Goal: Task Accomplishment & Management: Use online tool/utility

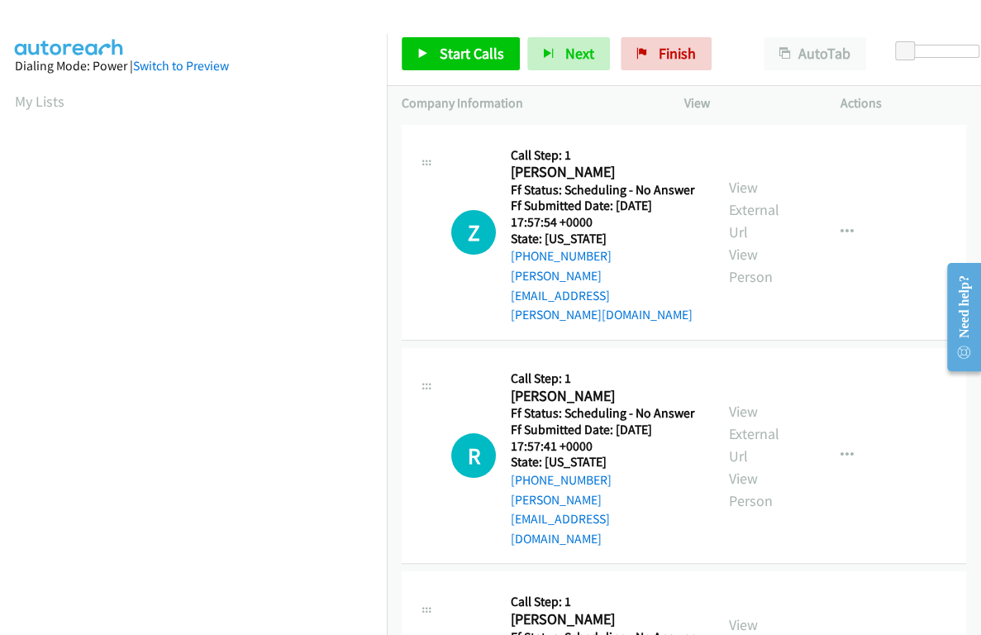
click at [924, 44] on div "Start Calls Pause Next Finish Paused AutoTab AutoTab 0" at bounding box center [684, 54] width 594 height 64
drag, startPoint x: 923, startPoint y: 53, endPoint x: 937, endPoint y: 59, distance: 15.2
click at [937, 59] on body "Start Calls Pause Next Finish Paused AutoTab AutoTab 15 Company Information Inf…" at bounding box center [490, 39] width 981 height 79
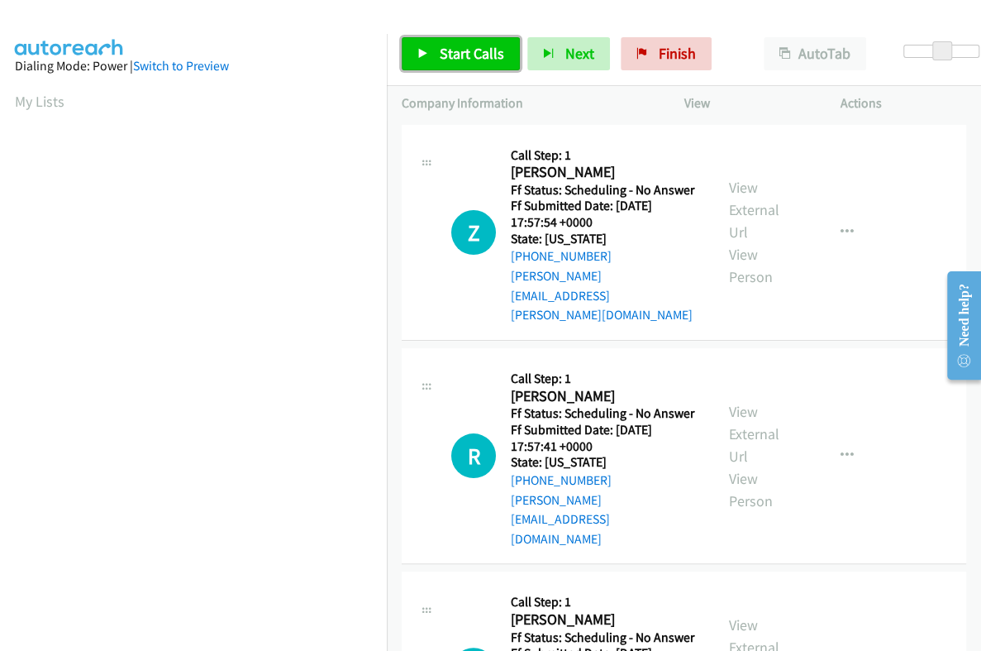
click at [478, 60] on span "Start Calls" at bounding box center [472, 53] width 64 height 19
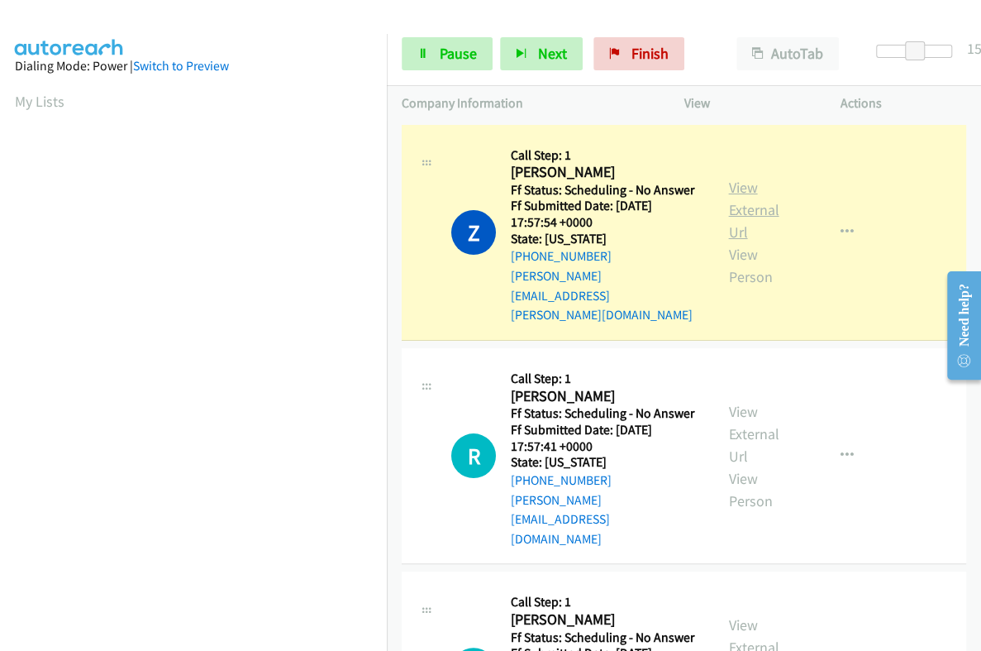
click at [733, 189] on link "View External Url" at bounding box center [754, 210] width 50 height 64
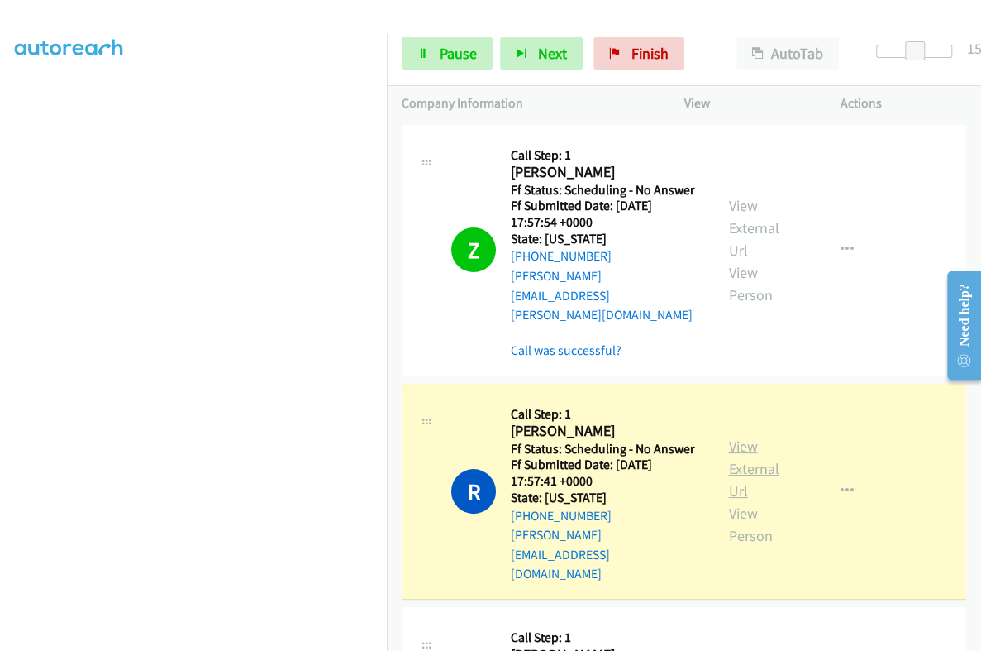
click at [732, 437] on link "View External Url" at bounding box center [754, 469] width 50 height 64
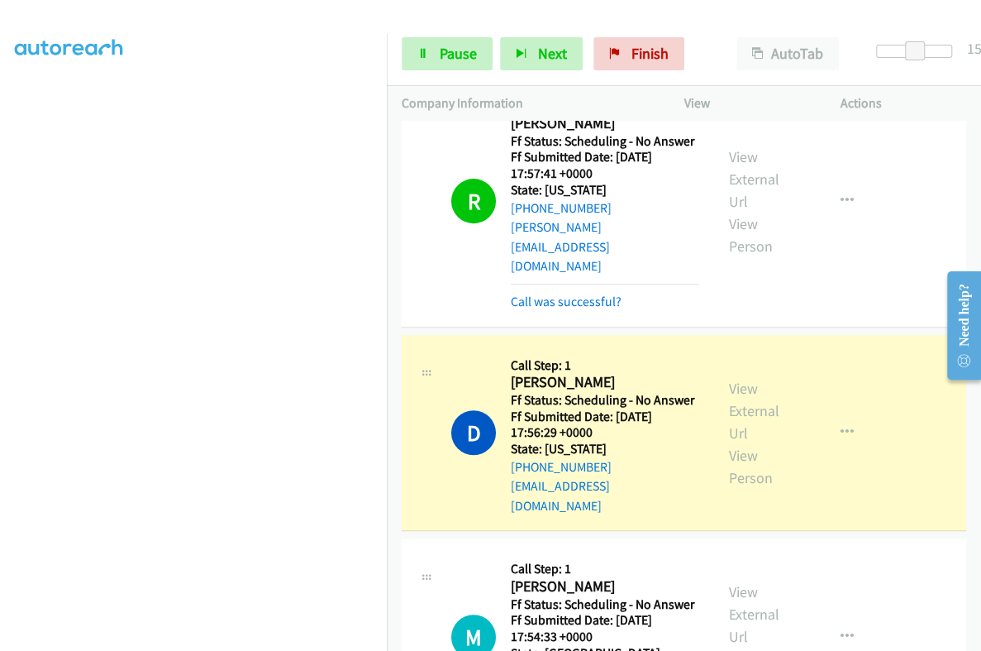
scroll to position [310, 0]
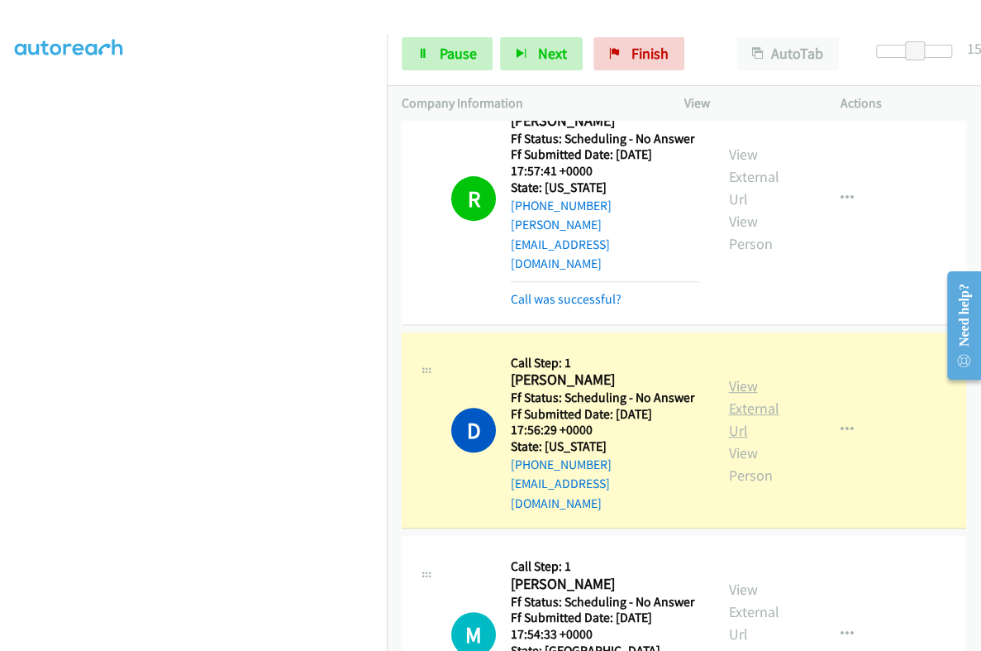
click at [742, 376] on link "View External Url" at bounding box center [754, 408] width 50 height 64
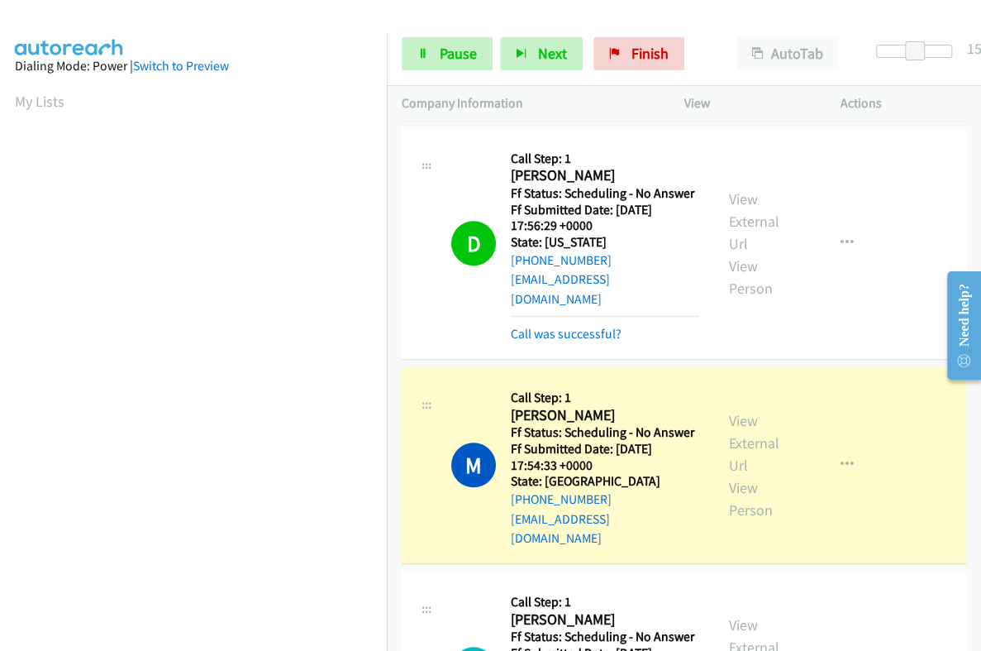
scroll to position [517, 0]
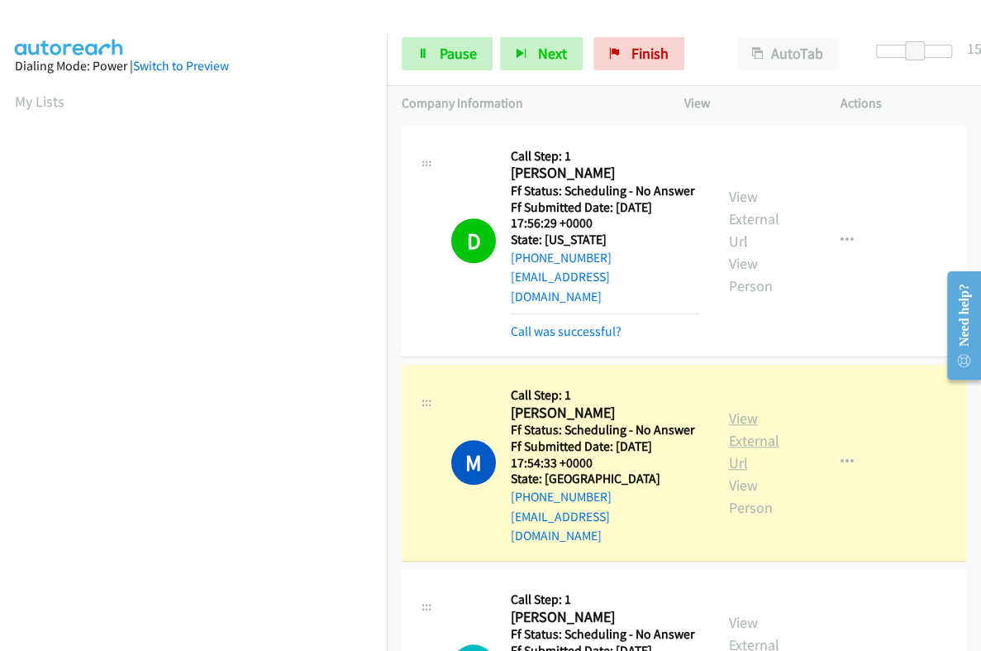
click at [738, 408] on link "View External Url" at bounding box center [754, 440] width 50 height 64
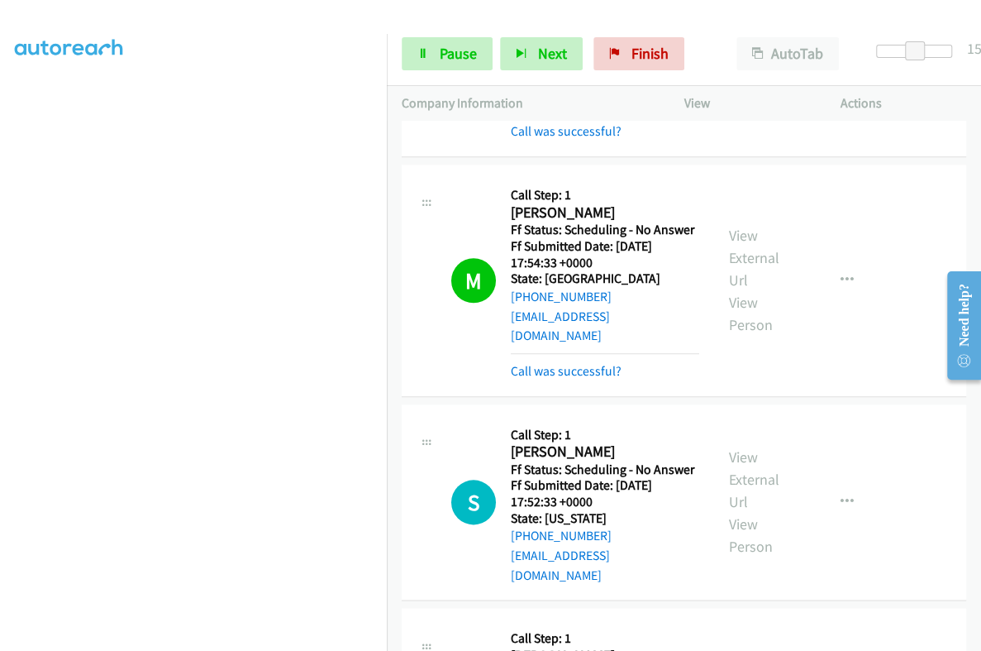
scroll to position [723, 0]
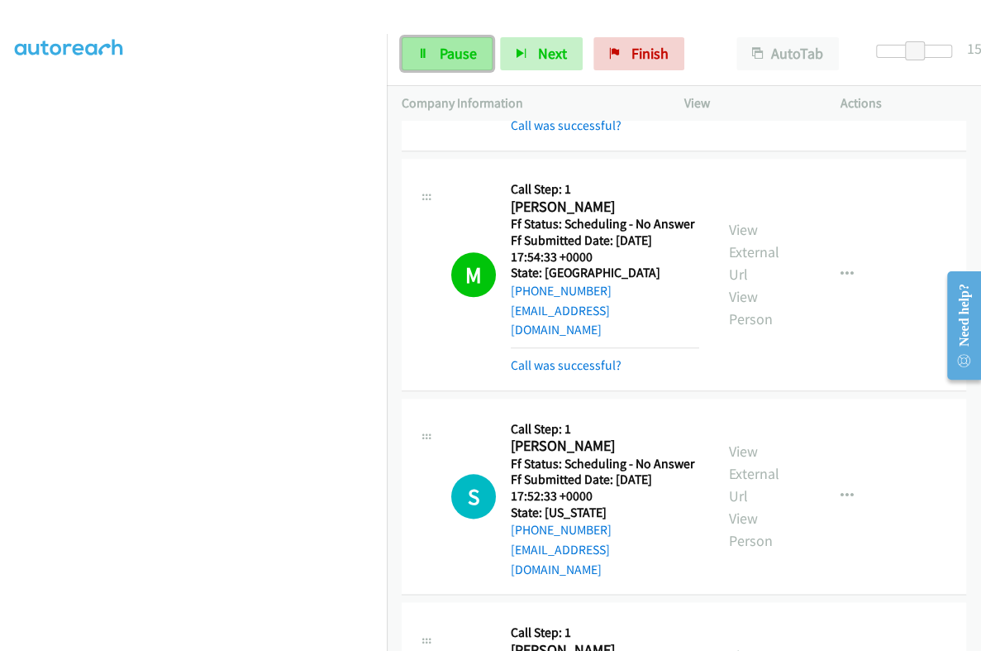
click at [453, 55] on span "Pause" at bounding box center [458, 53] width 37 height 19
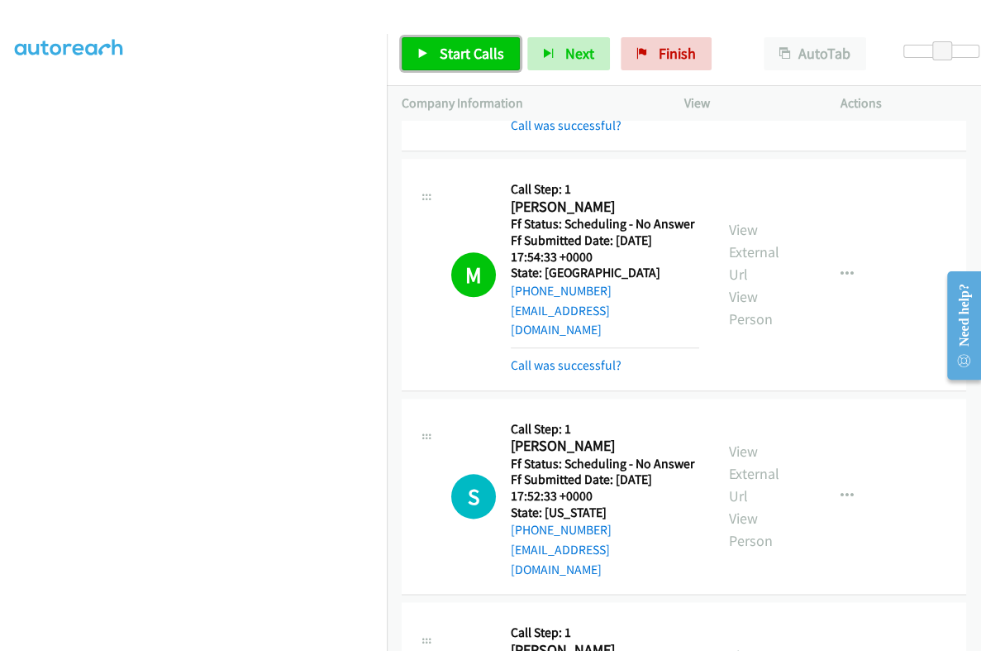
click at [469, 52] on span "Start Calls" at bounding box center [472, 53] width 64 height 19
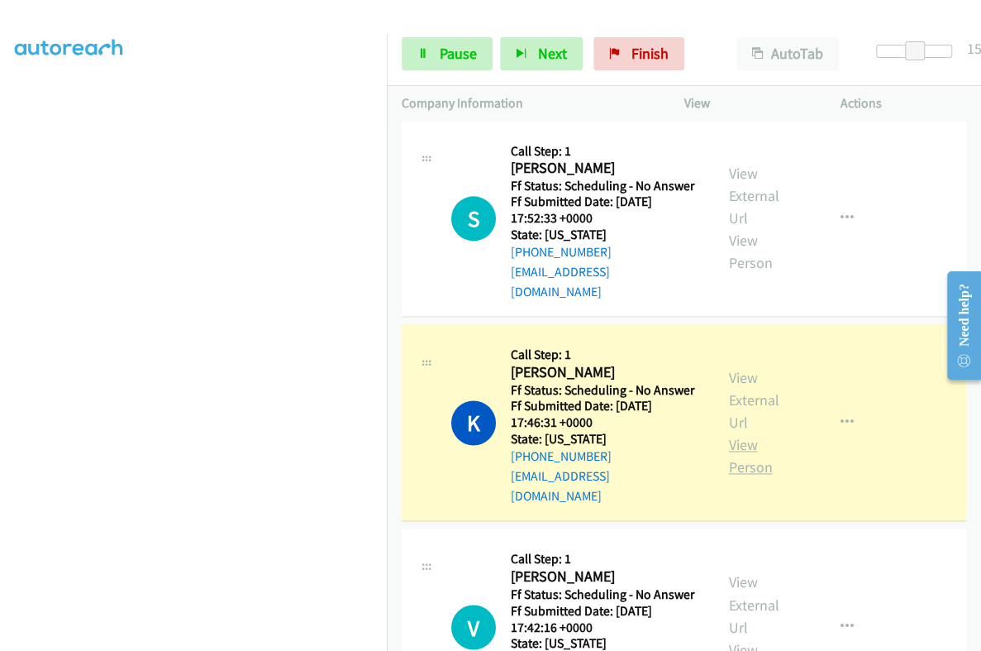
scroll to position [1033, 0]
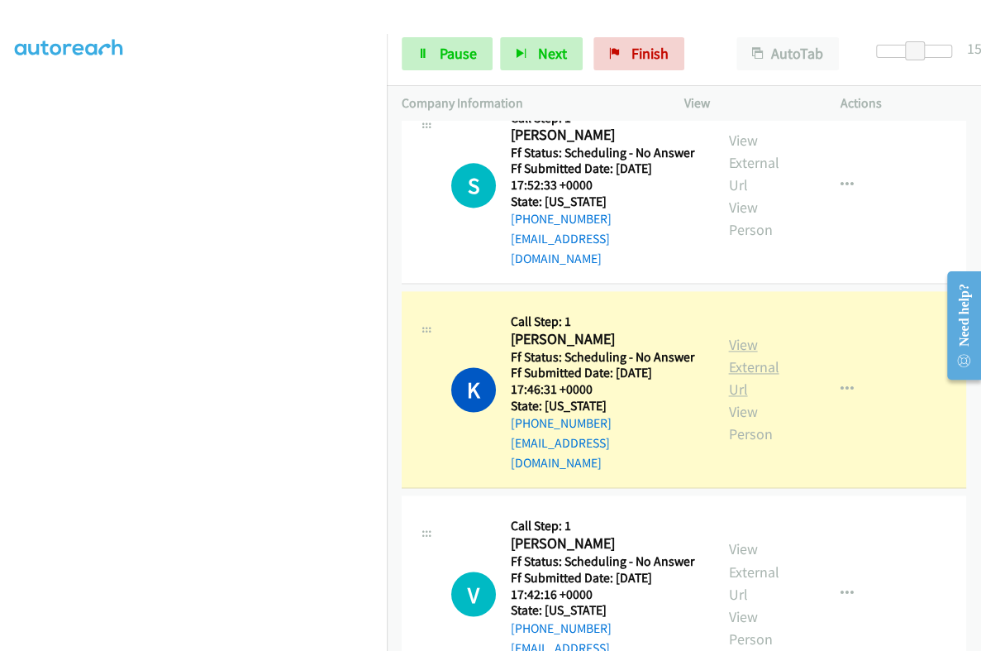
click at [733, 335] on link "View External Url" at bounding box center [754, 367] width 50 height 64
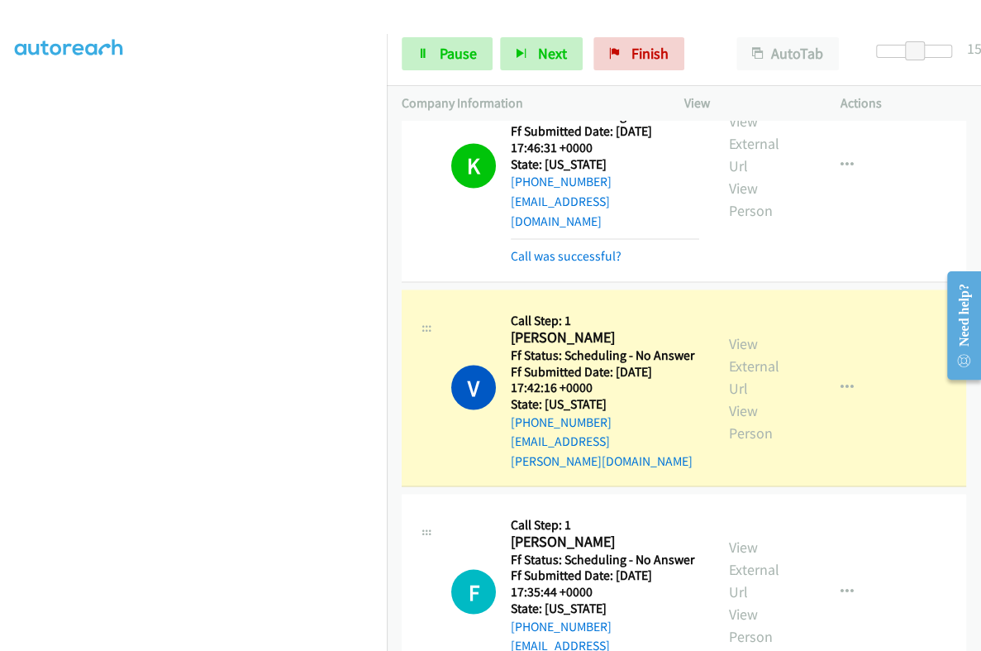
scroll to position [1343, 0]
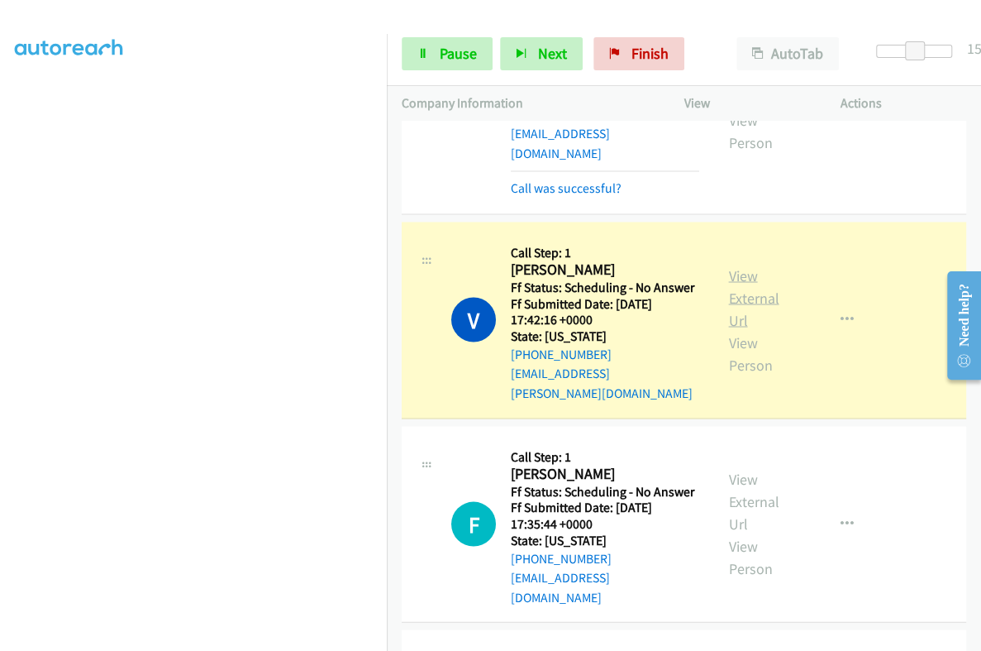
click at [735, 265] on link "View External Url" at bounding box center [754, 297] width 50 height 64
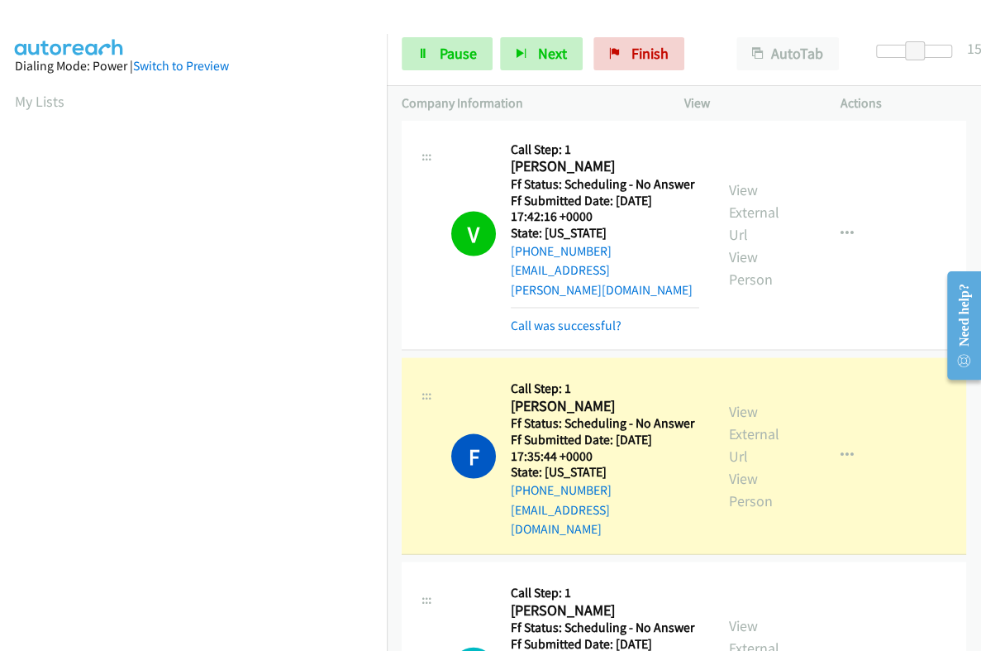
scroll to position [280, 0]
click at [730, 401] on link "View External Url" at bounding box center [754, 433] width 50 height 64
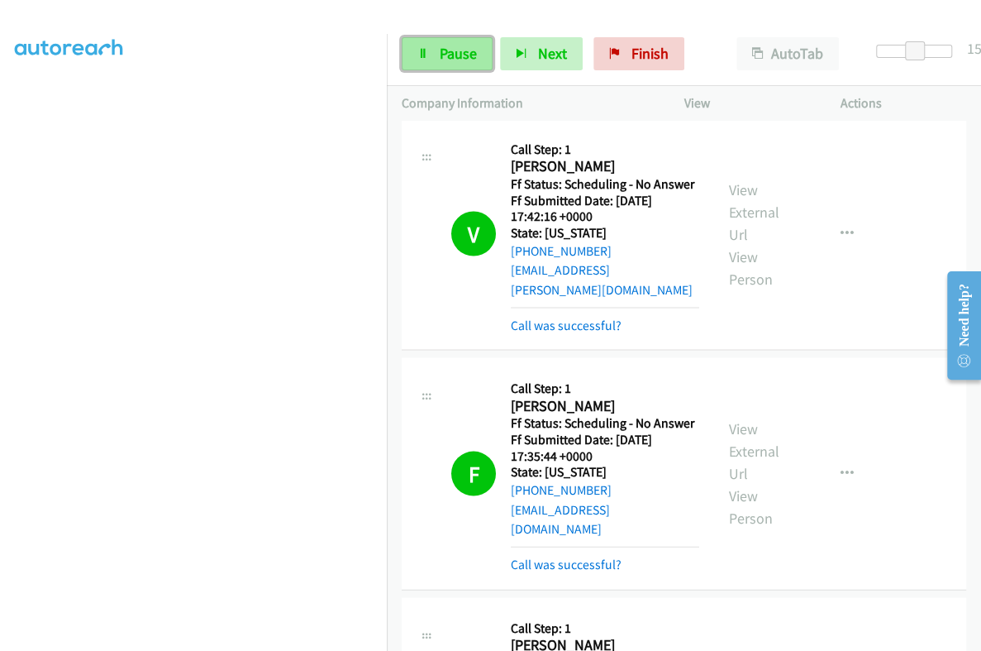
click at [445, 54] on span "Pause" at bounding box center [458, 53] width 37 height 19
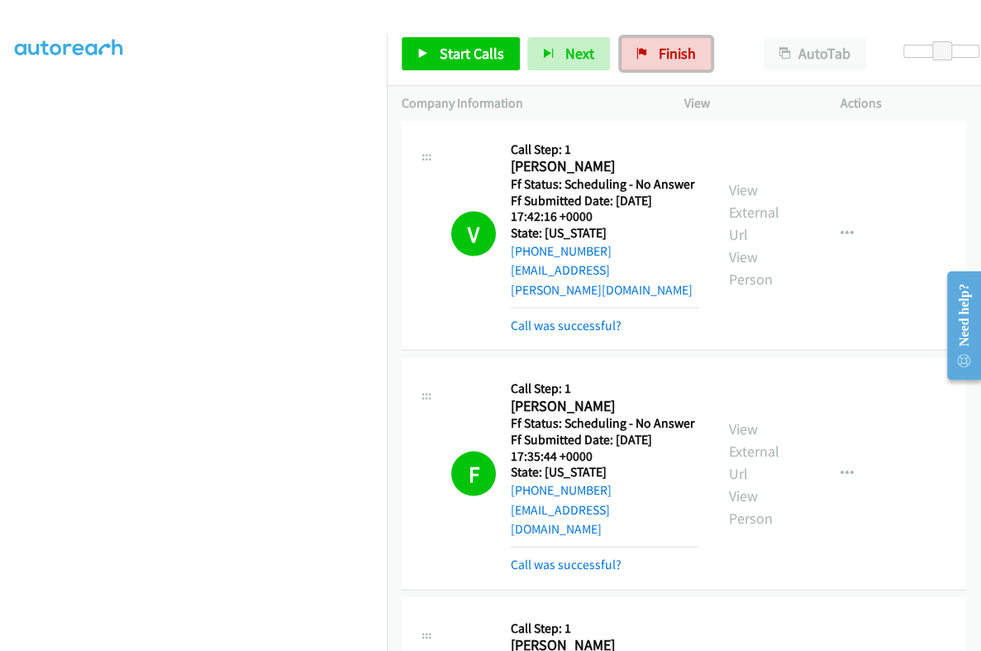
click at [647, 48] on link "Finish" at bounding box center [666, 53] width 91 height 33
